Goal: Book appointment/travel/reservation

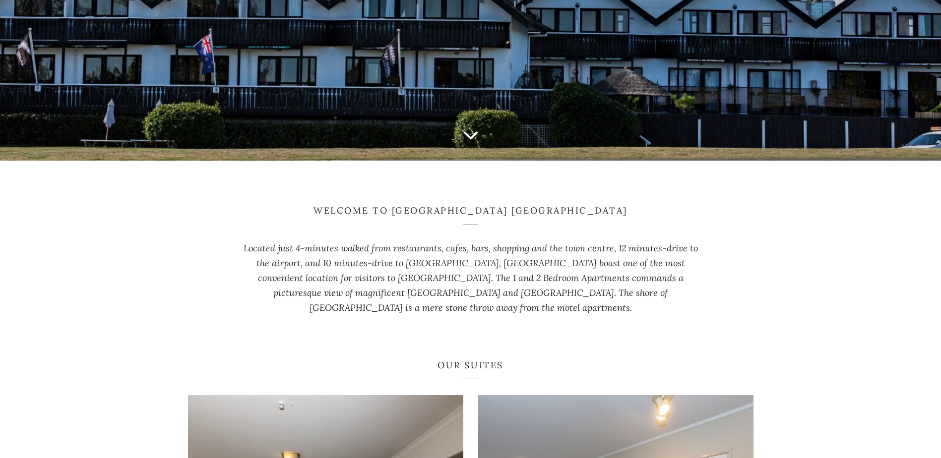
scroll to position [496, 0]
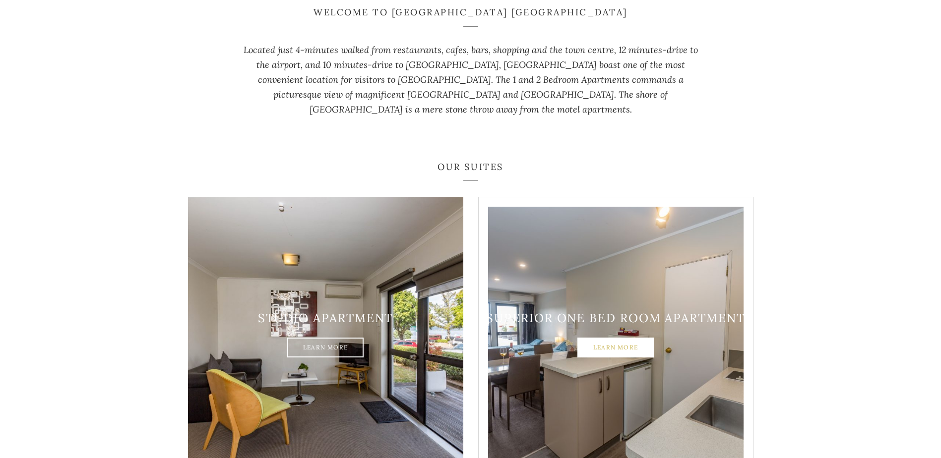
click at [620, 338] on link "Learn More" at bounding box center [616, 348] width 76 height 20
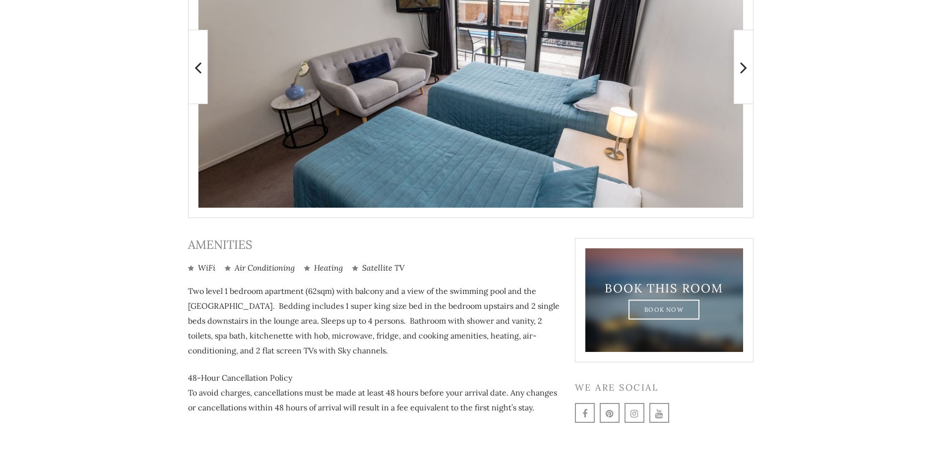
scroll to position [329, 0]
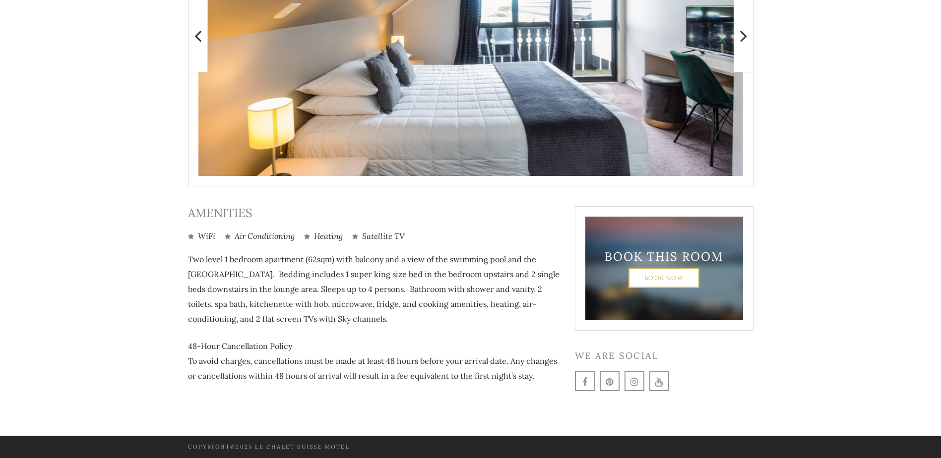
click at [663, 277] on link "Book Now" at bounding box center [664, 278] width 71 height 20
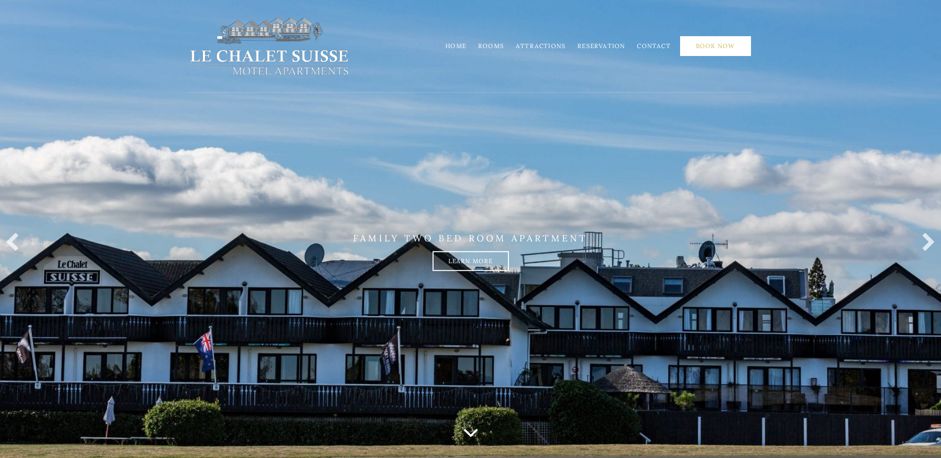
click at [714, 47] on link "Book Now" at bounding box center [715, 46] width 71 height 20
